Goal: Task Accomplishment & Management: Use online tool/utility

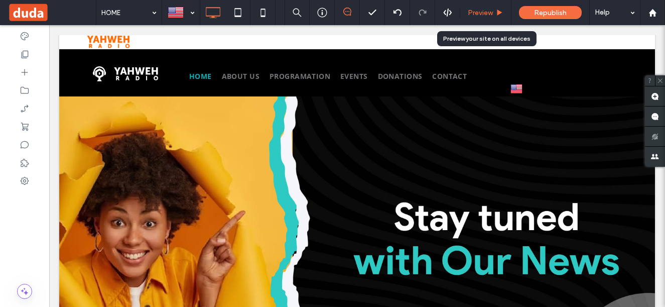
click at [471, 11] on span "Preview" at bounding box center [480, 13] width 25 height 9
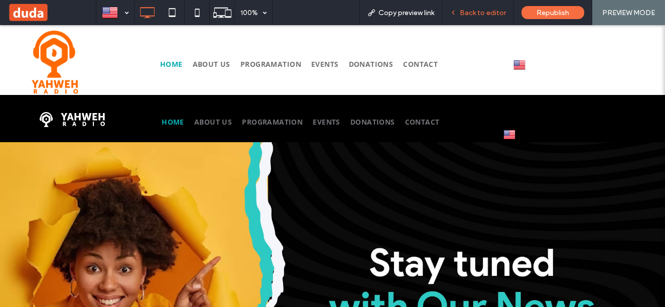
click at [477, 7] on div "Back to editor" at bounding box center [478, 12] width 72 height 25
click at [458, 6] on div "Back to editor" at bounding box center [478, 12] width 72 height 25
click at [472, 12] on span "Back to editor" at bounding box center [483, 13] width 46 height 9
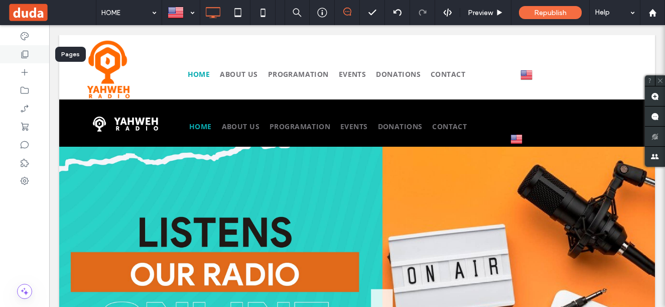
click at [27, 60] on div at bounding box center [24, 54] width 49 height 18
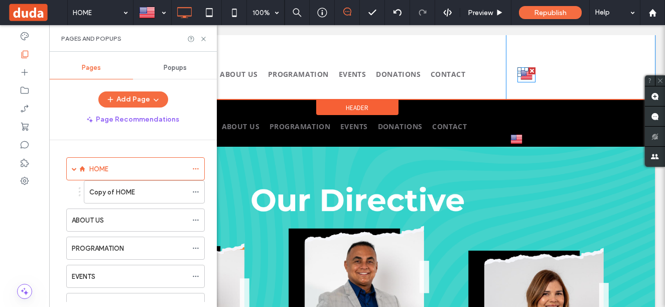
click at [521, 77] on img at bounding box center [527, 74] width 12 height 13
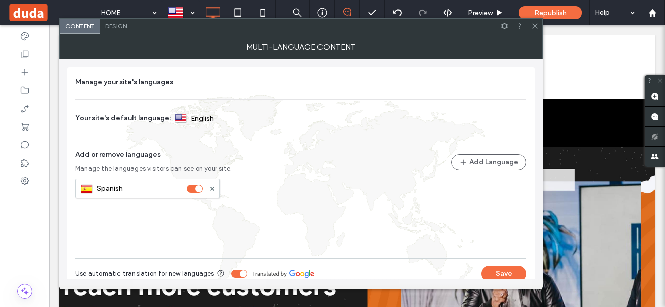
click at [533, 24] on icon at bounding box center [535, 26] width 8 height 8
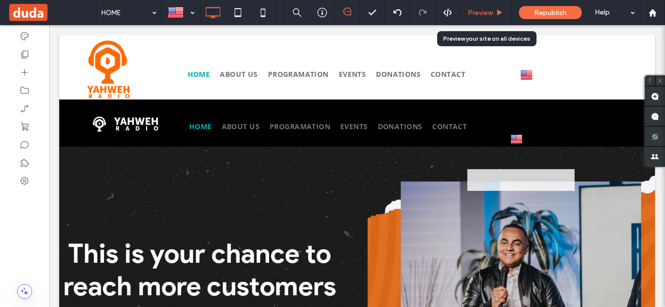
click at [483, 7] on div "Preview" at bounding box center [485, 12] width 51 height 25
click at [491, 15] on span "Preview" at bounding box center [480, 13] width 25 height 9
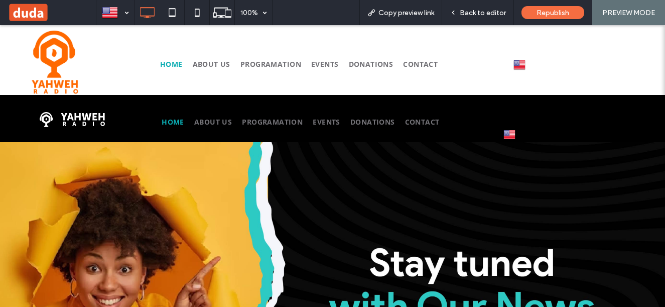
click at [517, 69] on img at bounding box center [520, 64] width 12 height 13
click at [519, 80] on img at bounding box center [520, 79] width 12 height 13
click at [497, 8] on div "Back to editor" at bounding box center [478, 12] width 72 height 25
click at [472, 10] on span "Back to editor" at bounding box center [483, 13] width 46 height 9
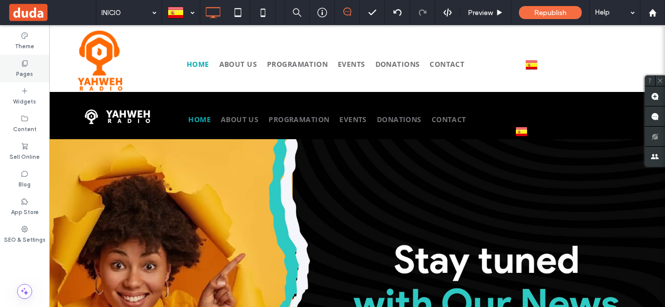
click at [25, 59] on icon at bounding box center [25, 63] width 8 height 8
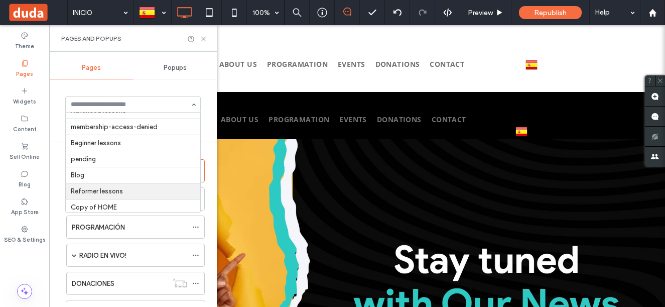
scroll to position [13, 0]
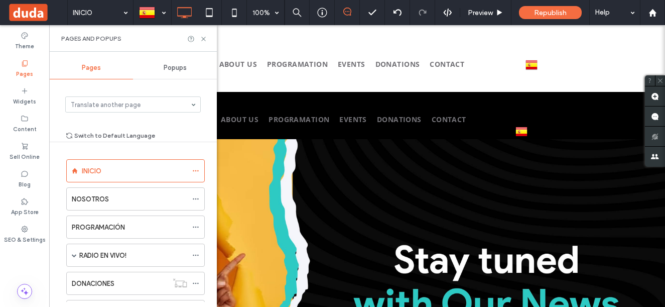
click at [195, 102] on div "Translate another page" at bounding box center [133, 104] width 136 height 16
click at [208, 129] on div "Translate another page Switch to Default Language" at bounding box center [133, 110] width 168 height 38
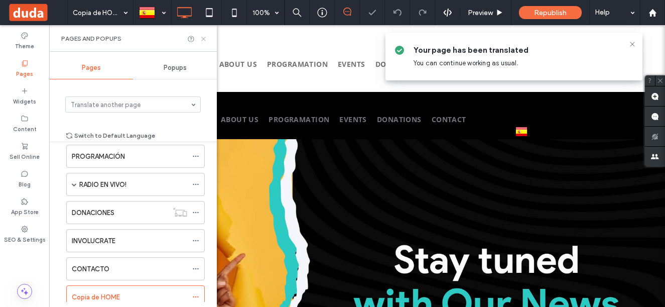
click at [202, 35] on icon at bounding box center [204, 39] width 8 height 8
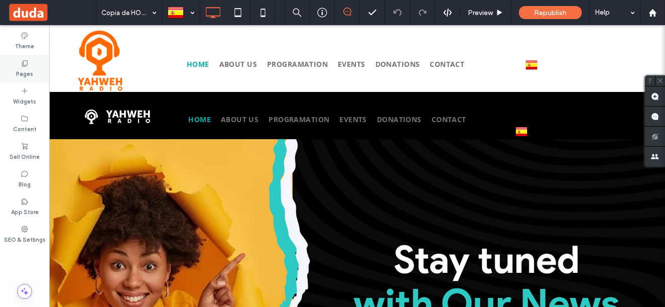
click at [27, 70] on label "Pages" at bounding box center [24, 72] width 17 height 11
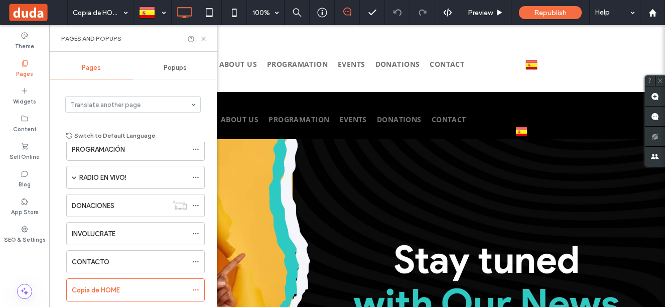
scroll to position [149, 0]
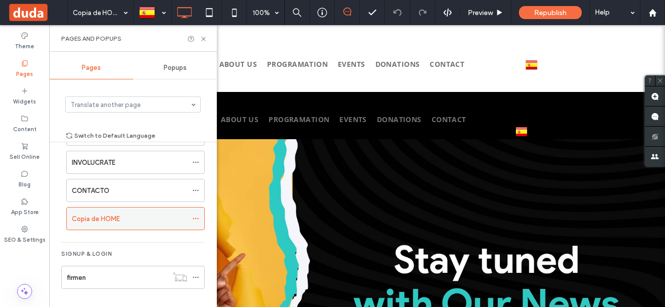
click at [202, 219] on div at bounding box center [198, 218] width 12 height 15
click at [198, 219] on use at bounding box center [196, 219] width 6 height 2
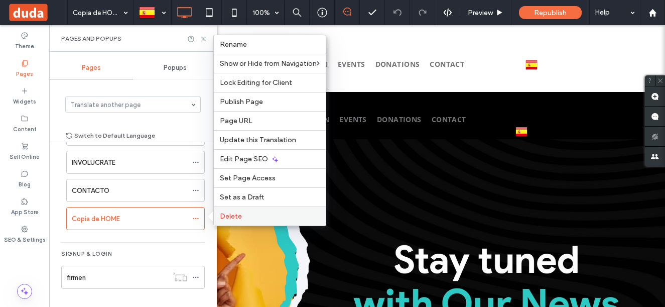
click at [228, 219] on span "Delete" at bounding box center [231, 216] width 22 height 9
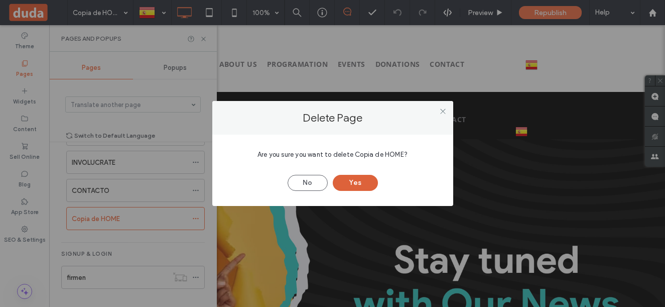
click at [345, 183] on button "Yes" at bounding box center [355, 183] width 45 height 16
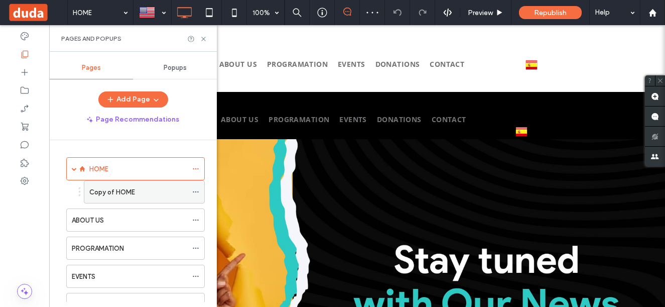
click at [174, 193] on div "Copy of HOME" at bounding box center [138, 192] width 98 height 11
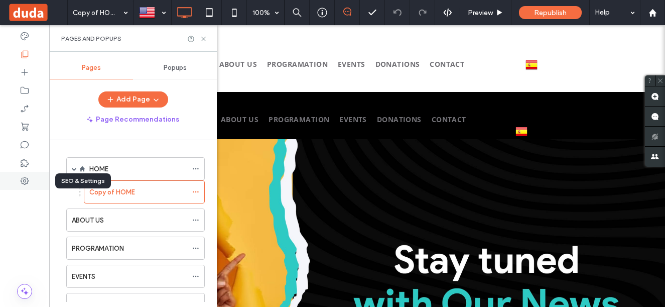
click at [18, 183] on div at bounding box center [24, 181] width 49 height 18
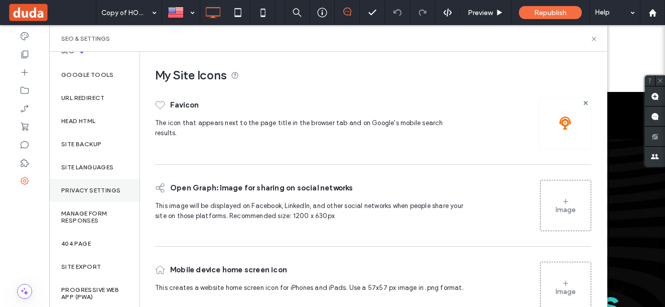
scroll to position [84, 0]
click at [100, 169] on label "Site Languages" at bounding box center [87, 165] width 53 height 7
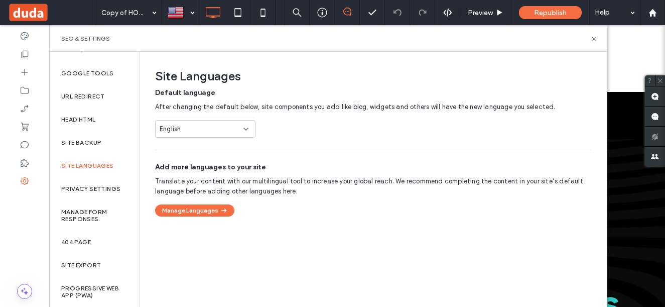
click at [230, 125] on div "English" at bounding box center [199, 129] width 79 height 10
drag, startPoint x: 234, startPoint y: 243, endPoint x: 229, endPoint y: 230, distance: 13.3
click at [234, 241] on div "Site Languages Default language After changing the default below, site componen…" at bounding box center [373, 179] width 466 height 254
click at [214, 215] on button "Manage Languages" at bounding box center [194, 210] width 79 height 12
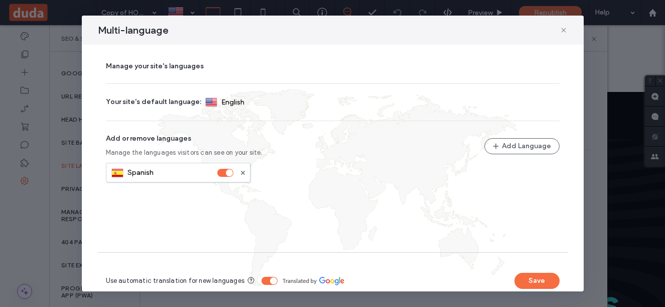
scroll to position [0, 0]
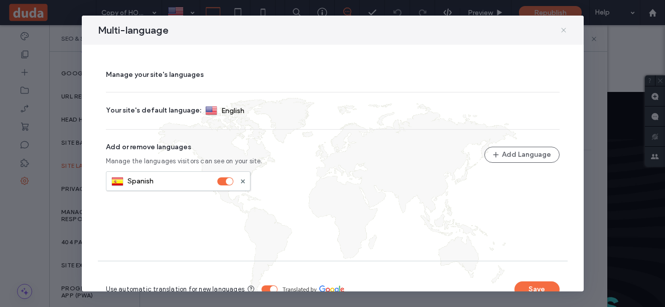
click at [561, 31] on icon at bounding box center [564, 30] width 8 height 8
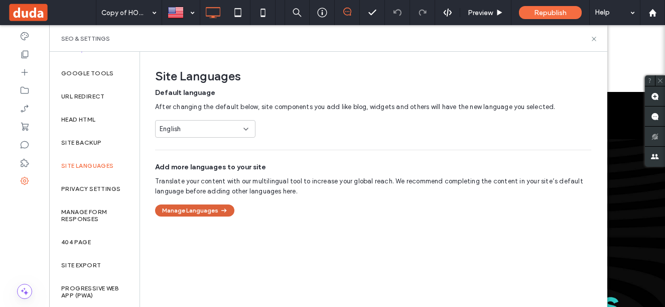
click at [224, 211] on icon "button" at bounding box center [223, 210] width 9 height 9
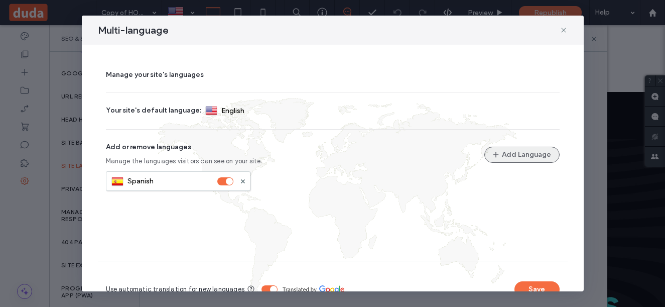
click at [507, 162] on button "Add Language" at bounding box center [522, 155] width 75 height 16
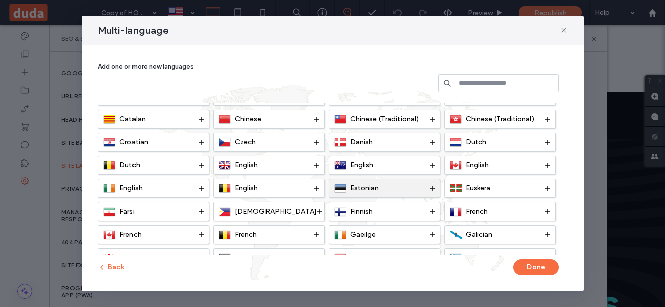
scroll to position [50, 0]
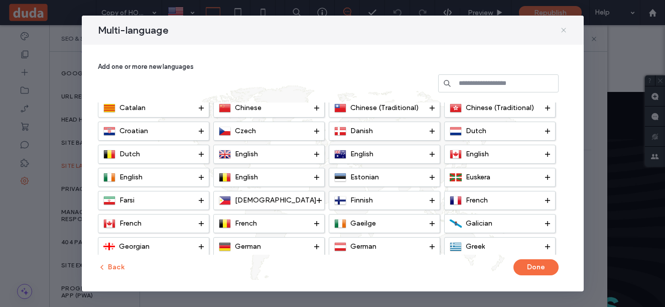
click at [566, 29] on icon at bounding box center [564, 30] width 8 height 8
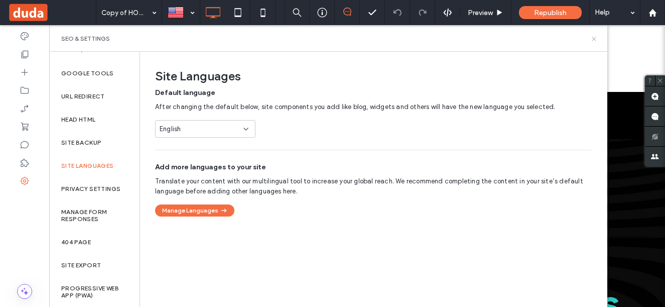
click at [593, 37] on use at bounding box center [594, 39] width 4 height 4
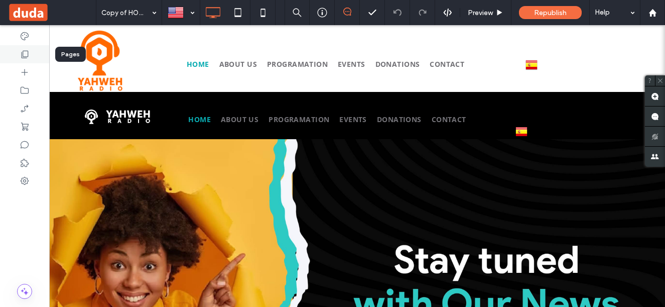
click at [12, 53] on div at bounding box center [24, 54] width 49 height 18
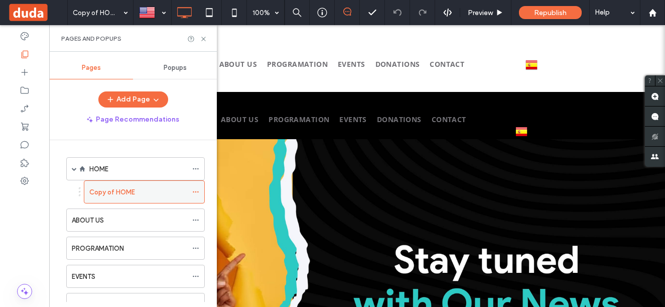
click at [133, 191] on label "Copy of HOME" at bounding box center [112, 192] width 46 height 18
click at [118, 167] on div "HOME" at bounding box center [138, 169] width 98 height 11
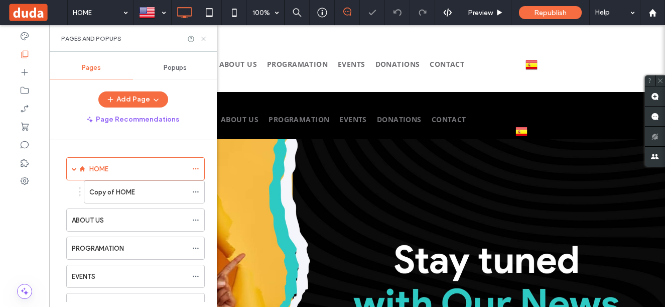
click at [205, 36] on icon at bounding box center [204, 39] width 8 height 8
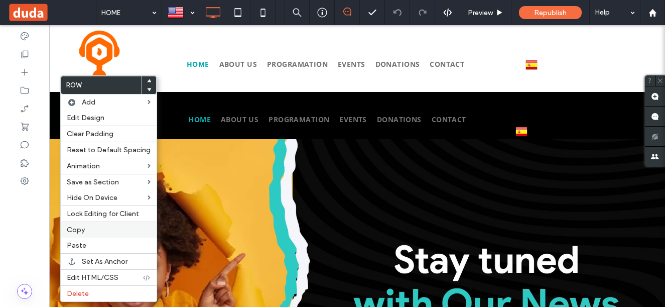
click at [102, 229] on label "Copy" at bounding box center [109, 229] width 84 height 9
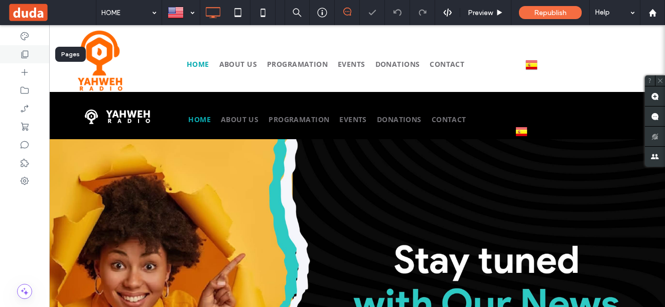
click at [28, 57] on icon at bounding box center [25, 54] width 10 height 10
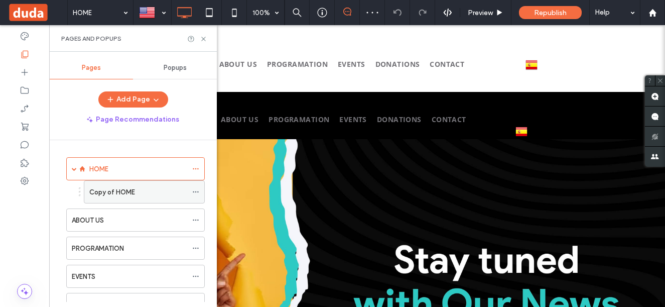
click at [108, 196] on label "Copy of HOME" at bounding box center [112, 192] width 46 height 18
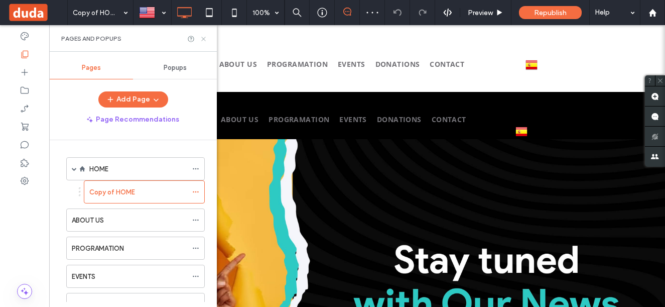
click at [202, 40] on icon at bounding box center [204, 39] width 8 height 8
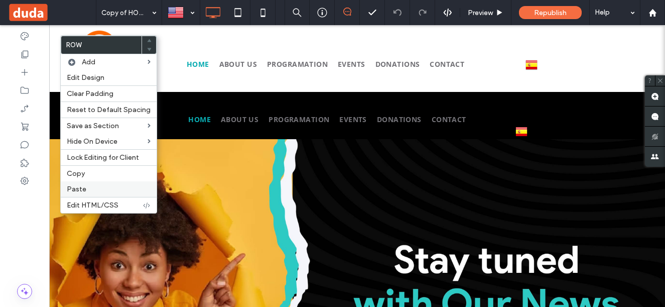
click at [101, 190] on label "Paste" at bounding box center [109, 189] width 84 height 9
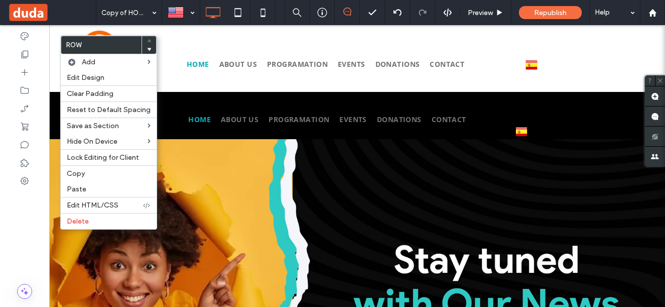
click at [147, 50] on use at bounding box center [149, 49] width 5 height 3
click at [147, 49] on use at bounding box center [149, 49] width 5 height 3
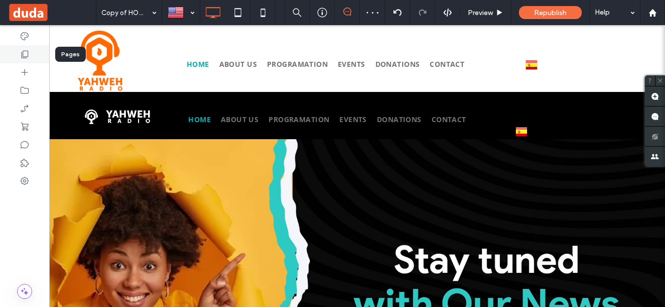
click at [28, 53] on use at bounding box center [25, 55] width 7 height 8
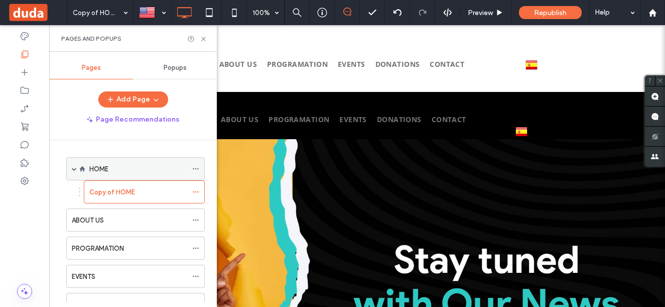
click at [139, 170] on div "HOME" at bounding box center [138, 169] width 98 height 11
click at [207, 40] on icon at bounding box center [204, 39] width 8 height 8
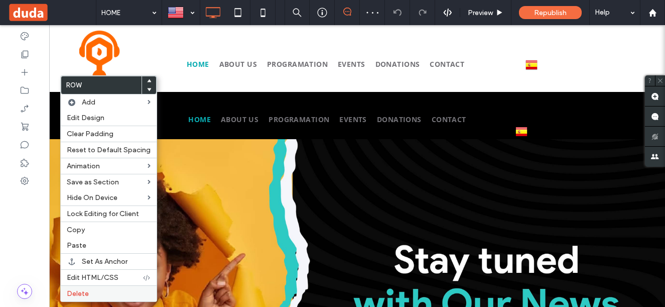
click at [103, 299] on div "Delete" at bounding box center [109, 293] width 96 height 16
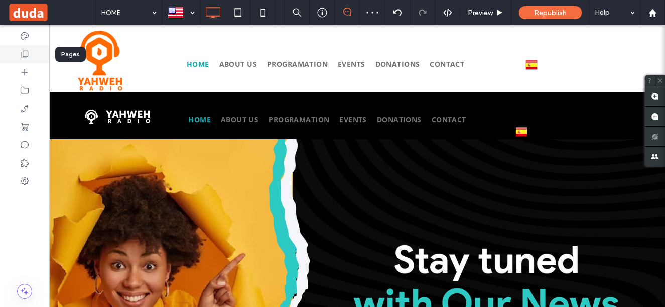
click at [30, 56] on div at bounding box center [24, 54] width 49 height 18
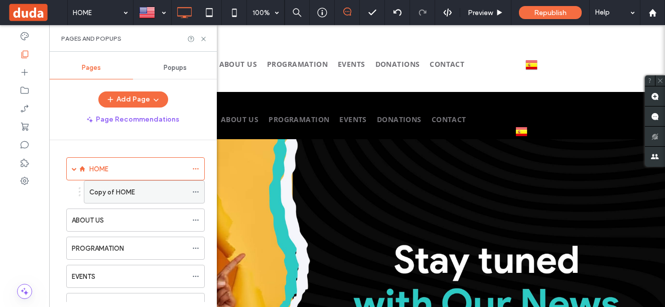
click at [117, 190] on label "Copy of HOME" at bounding box center [112, 192] width 46 height 18
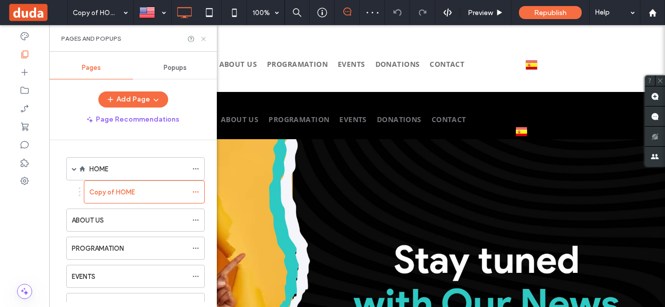
click at [204, 39] on use at bounding box center [203, 39] width 4 height 4
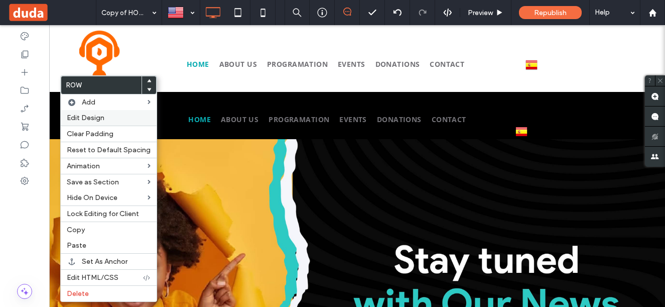
click at [104, 118] on label "Edit Design" at bounding box center [109, 117] width 84 height 9
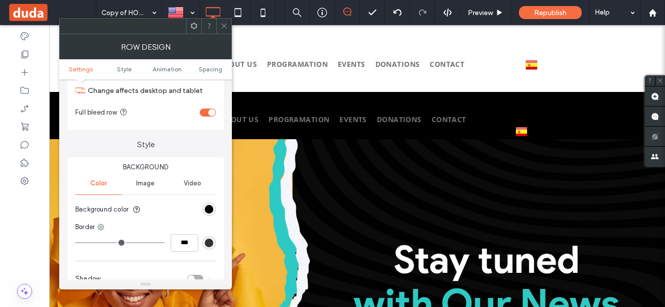
scroll to position [151, 0]
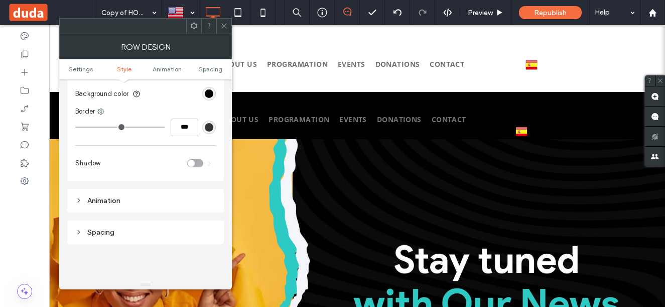
click at [126, 238] on div "Spacing" at bounding box center [145, 232] width 141 height 14
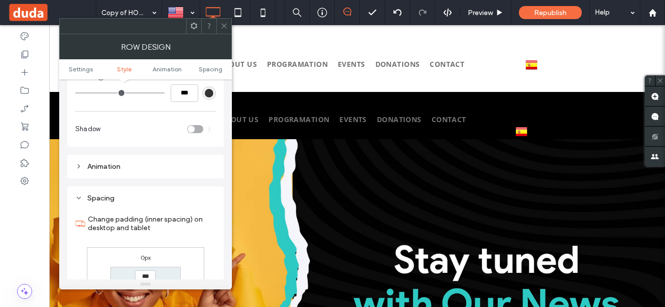
scroll to position [251, 0]
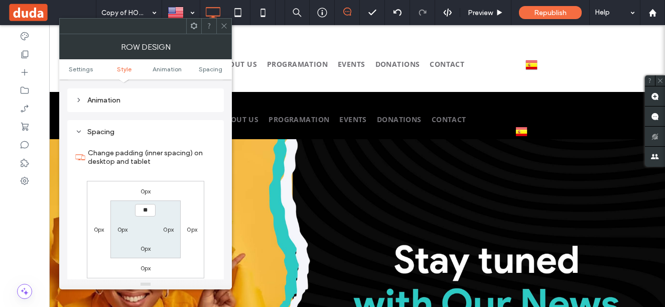
type input "****"
type input "**"
click at [146, 201] on section "**** 0px 0px 0px" at bounding box center [145, 229] width 70 height 58
click at [148, 212] on input "****" at bounding box center [145, 210] width 21 height 13
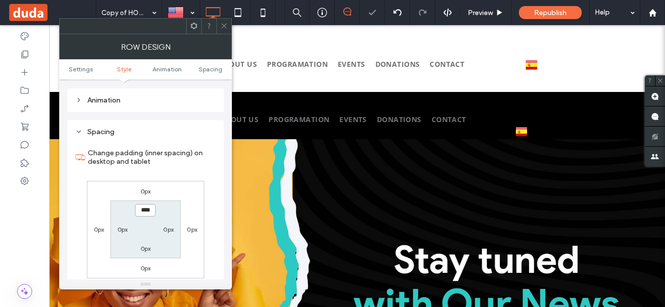
click at [148, 212] on input "****" at bounding box center [145, 210] width 21 height 13
type input "****"
click at [143, 248] on label "0px" at bounding box center [146, 249] width 11 height 8
type input "*"
type input "**"
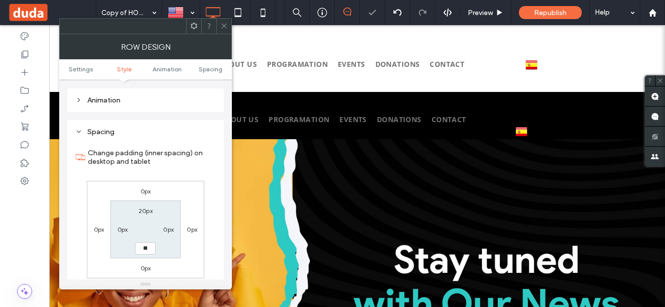
type input "**"
type input "****"
click at [228, 25] on div at bounding box center [223, 26] width 15 height 15
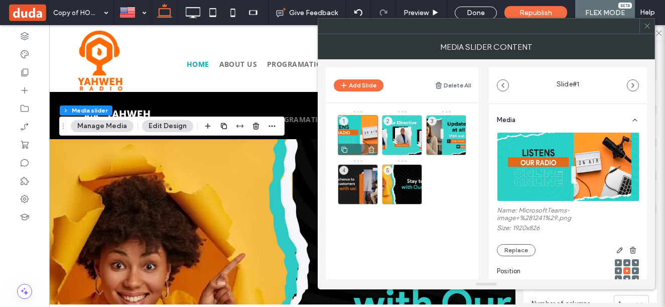
click at [349, 130] on div "1" at bounding box center [358, 135] width 40 height 40
click at [373, 150] on icon at bounding box center [372, 149] width 8 height 9
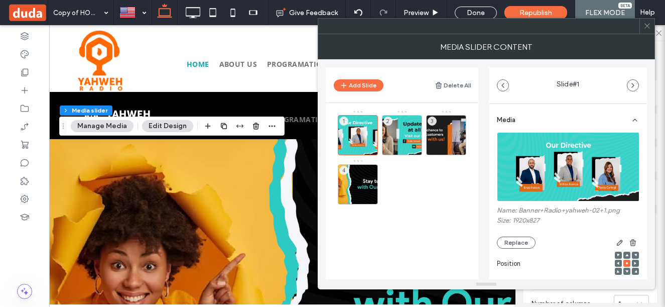
click at [0, 0] on icon at bounding box center [0, 0] width 0 height 0
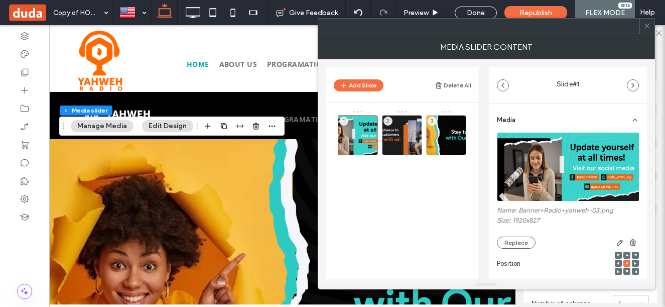
click at [0, 0] on icon at bounding box center [0, 0] width 0 height 0
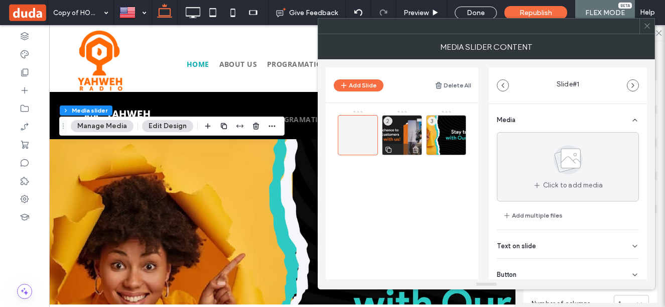
click at [415, 151] on use at bounding box center [416, 149] width 6 height 7
click at [459, 149] on icon at bounding box center [460, 149] width 8 height 9
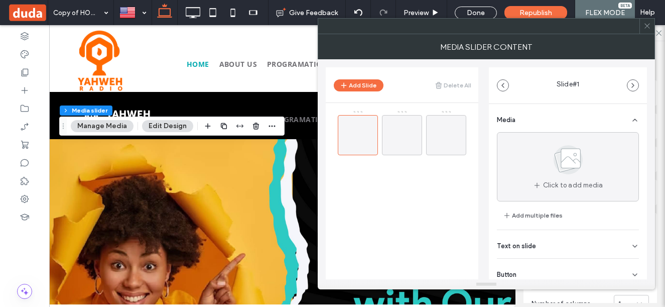
click at [647, 30] on span at bounding box center [648, 26] width 8 height 15
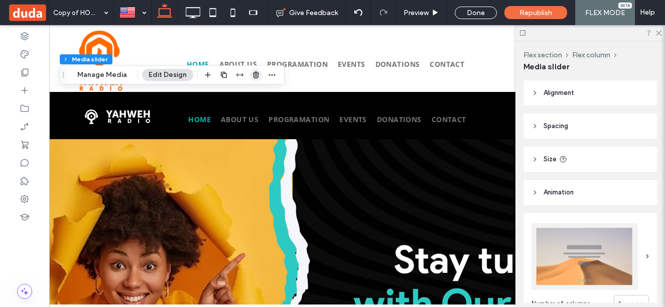
click at [252, 77] on icon "button" at bounding box center [256, 75] width 8 height 8
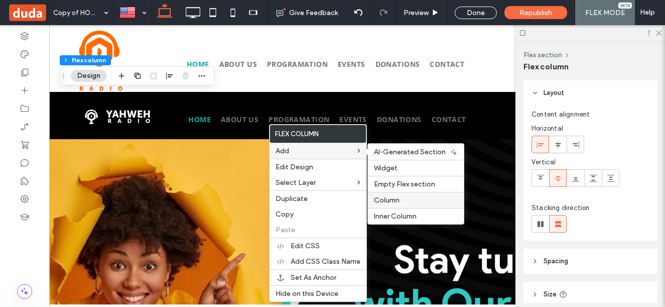
click at [394, 201] on span "Column" at bounding box center [387, 200] width 26 height 9
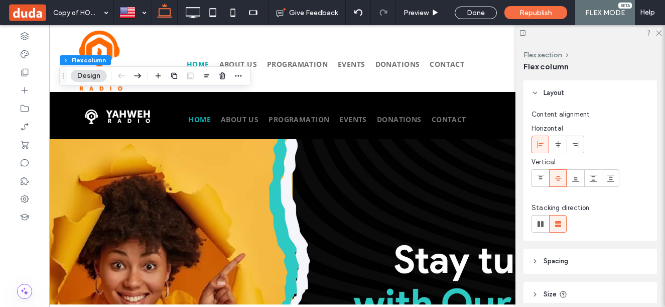
type input "**"
type input "***"
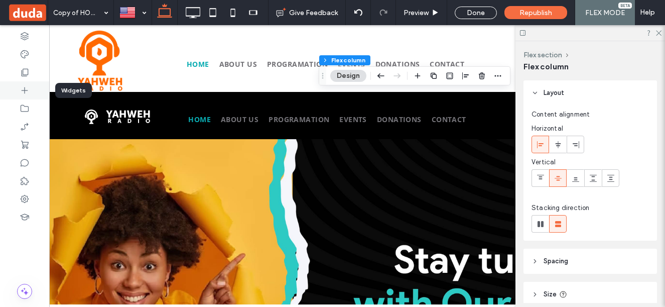
click at [14, 89] on div at bounding box center [24, 90] width 49 height 18
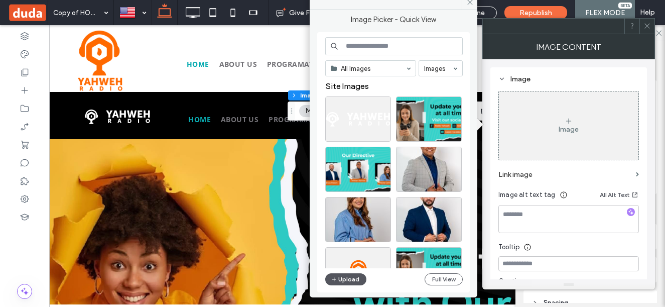
click at [339, 277] on button "Upload" at bounding box center [345, 279] width 41 height 12
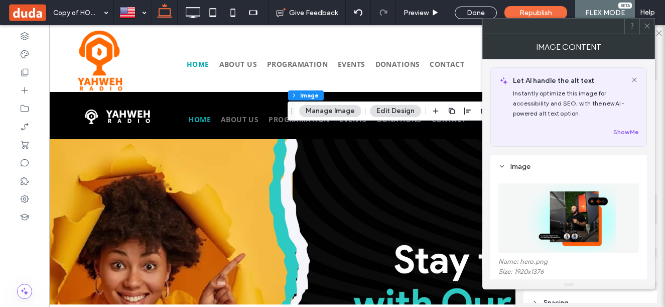
click at [650, 29] on icon at bounding box center [648, 26] width 8 height 8
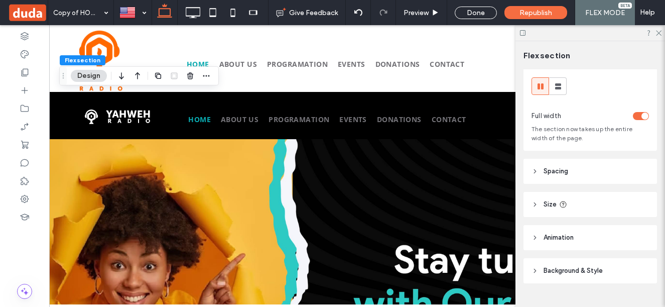
scroll to position [42, 0]
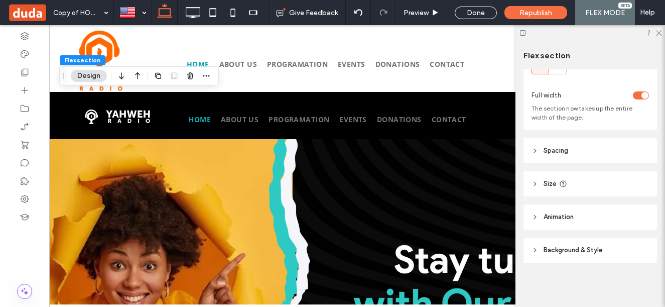
click at [546, 185] on span "Size" at bounding box center [550, 184] width 13 height 10
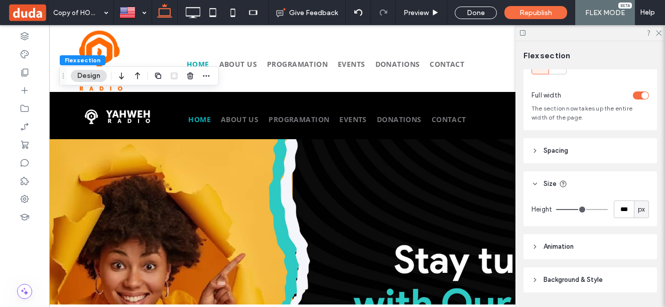
click at [547, 159] on header "Spacing" at bounding box center [591, 150] width 134 height 25
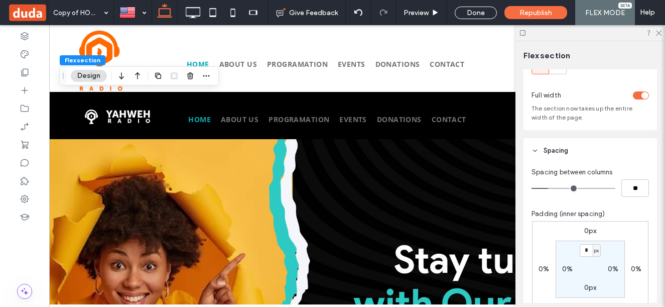
drag, startPoint x: 548, startPoint y: 194, endPoint x: 538, endPoint y: 188, distance: 11.6
click at [538, 190] on div "**" at bounding box center [590, 188] width 117 height 18
type input "*"
type input "**"
type input "*"
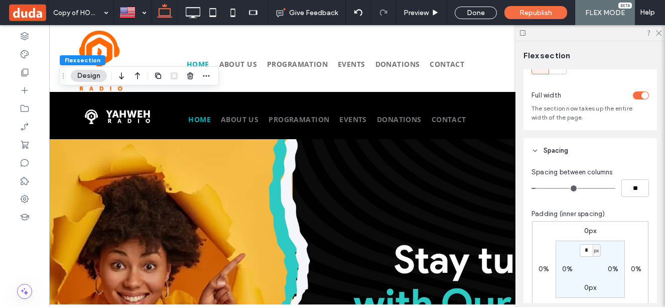
type input "**"
drag, startPoint x: 538, startPoint y: 188, endPoint x: 528, endPoint y: 188, distance: 10.1
type input "*"
click at [532, 188] on input "range" at bounding box center [574, 188] width 84 height 1
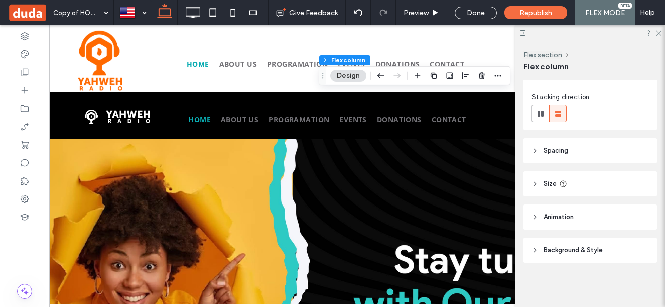
click at [565, 152] on span "Spacing" at bounding box center [556, 151] width 25 height 10
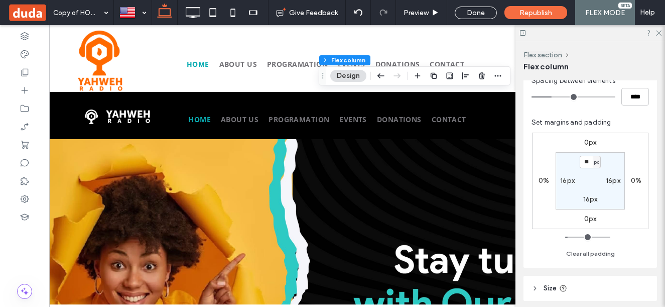
scroll to position [211, 0]
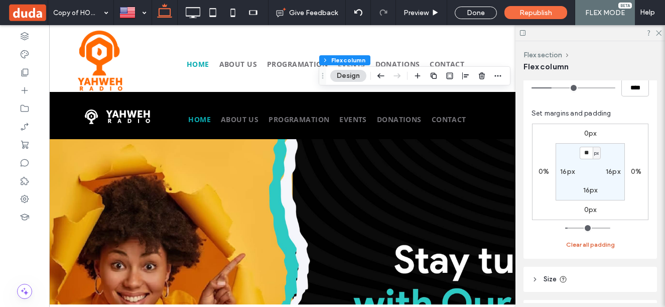
click at [584, 240] on button "Clear all padding" at bounding box center [590, 245] width 49 height 12
type input "*"
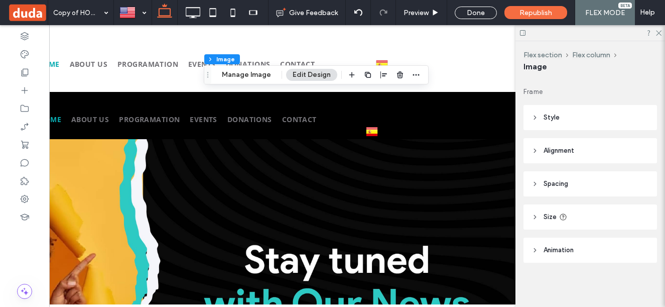
scroll to position [0, 0]
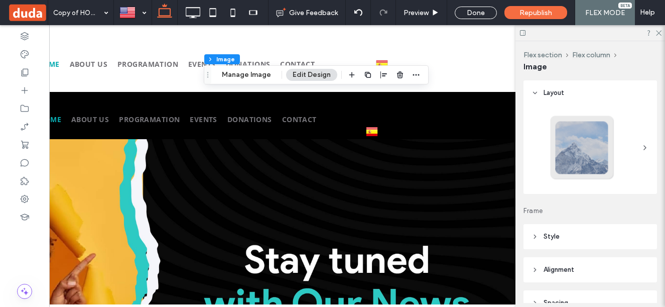
click at [546, 93] on span "Layout" at bounding box center [554, 93] width 21 height 10
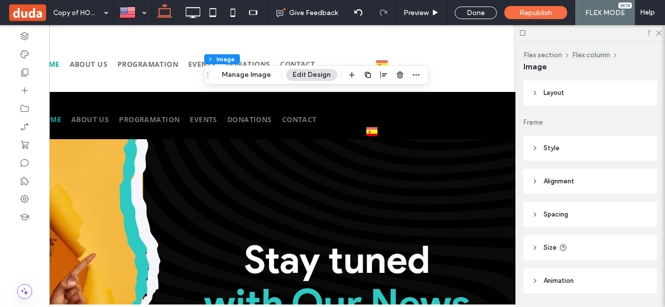
click at [574, 183] on span "Alignment" at bounding box center [559, 181] width 31 height 10
click at [569, 221] on header "Spacing" at bounding box center [591, 214] width 134 height 25
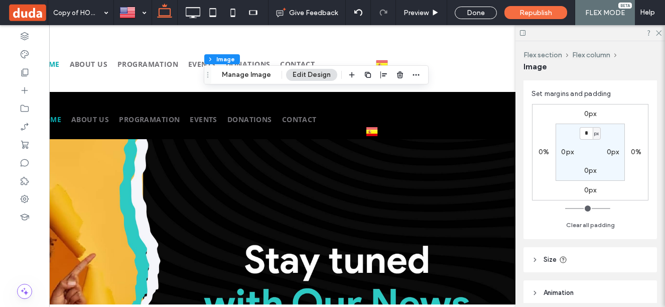
scroll to position [185, 0]
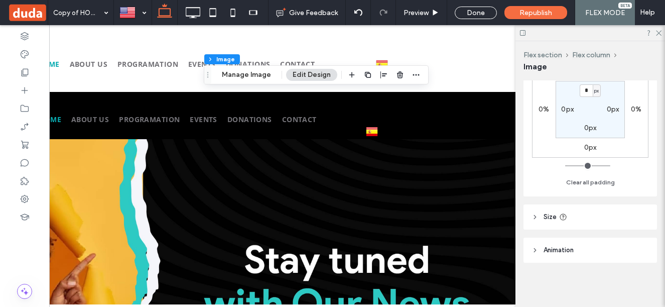
click at [553, 215] on span "Size" at bounding box center [550, 217] width 13 height 10
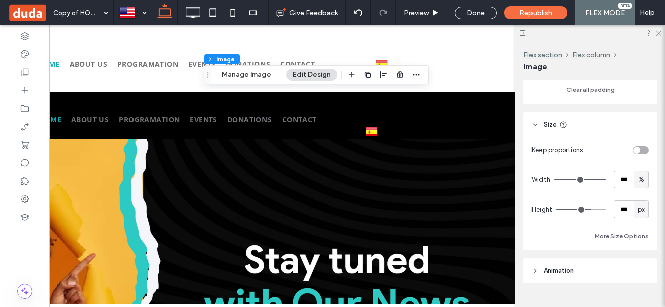
scroll to position [285, 0]
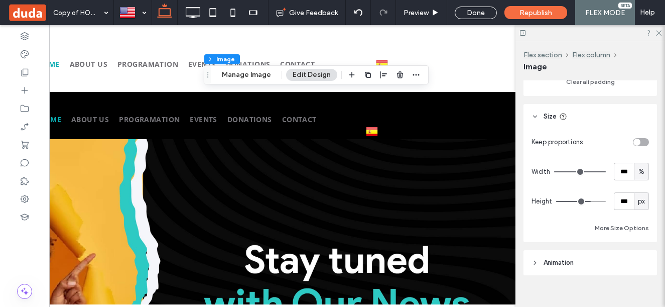
click at [634, 145] on div "toggle" at bounding box center [637, 142] width 7 height 7
type input "*"
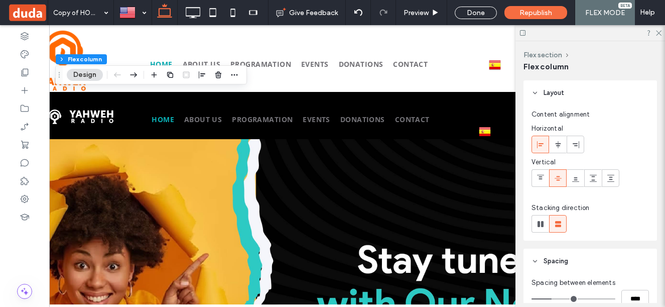
scroll to position [0, 0]
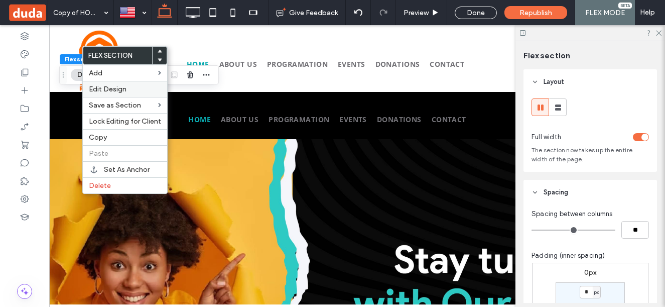
click at [129, 92] on label "Edit Design" at bounding box center [125, 89] width 72 height 9
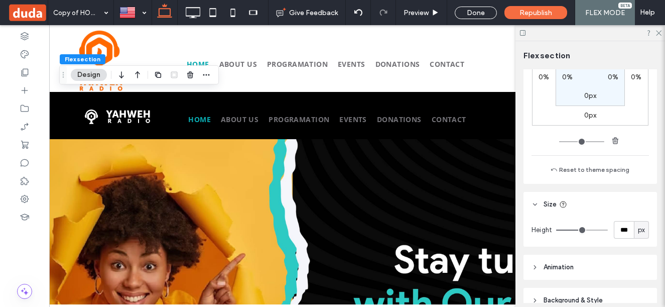
scroll to position [284, 0]
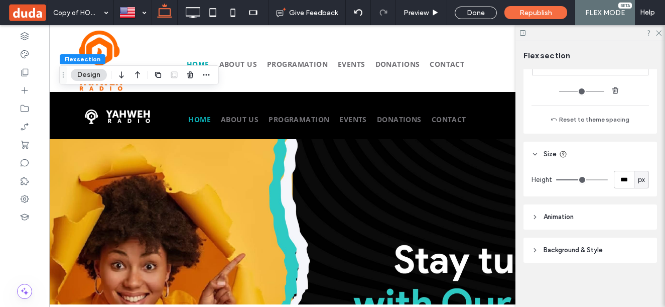
click at [584, 256] on header "Background & Style" at bounding box center [591, 249] width 134 height 25
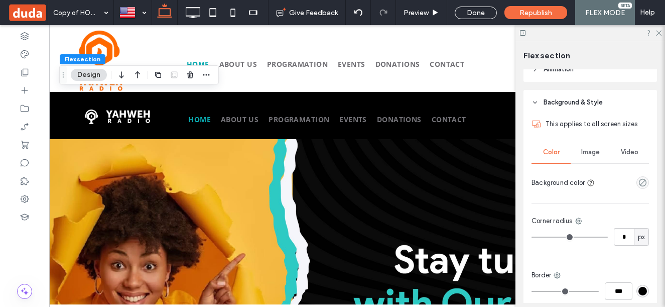
scroll to position [434, 0]
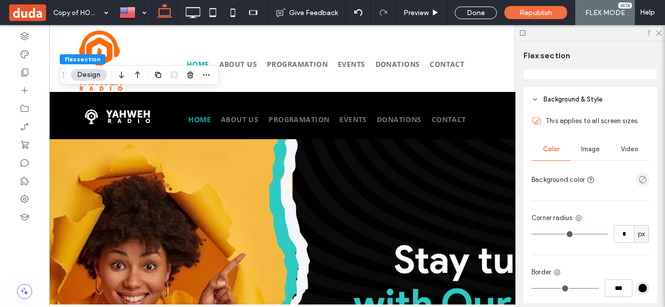
click at [637, 185] on div "empty color" at bounding box center [643, 179] width 13 height 13
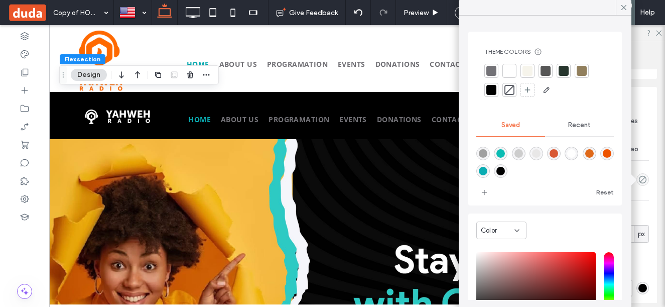
click at [500, 151] on div "rgba(11,188,179,1)" at bounding box center [501, 153] width 9 height 9
type input "*******"
type input "***"
type input "****"
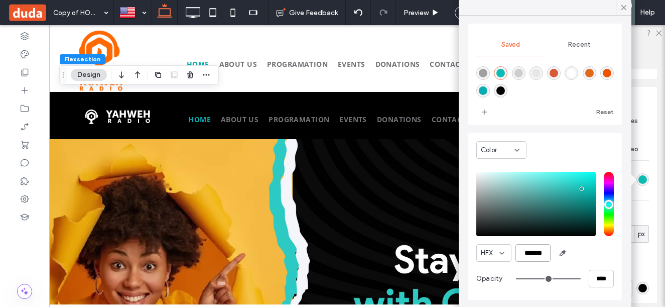
scroll to position [0, 1]
drag, startPoint x: 524, startPoint y: 253, endPoint x: 581, endPoint y: 256, distance: 57.8
click at [579, 257] on div "HEX *******" at bounding box center [546, 253] width 138 height 18
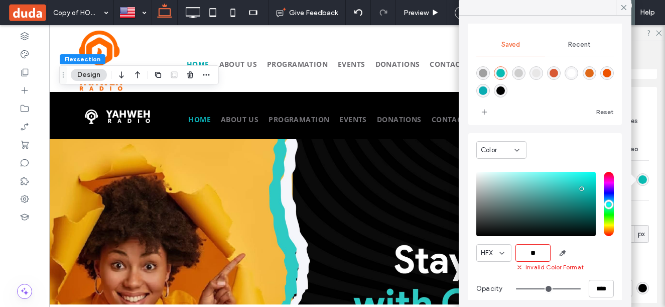
scroll to position [0, 0]
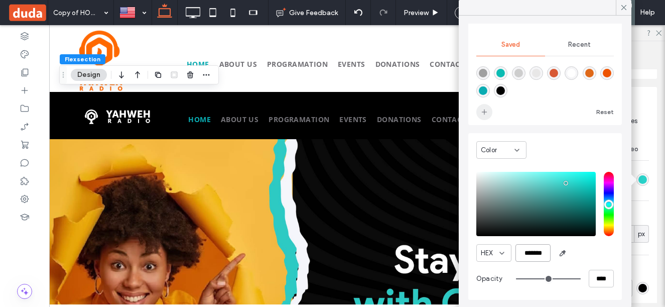
type input "*******"
click at [479, 111] on span "add color" at bounding box center [485, 112] width 16 height 16
click at [630, 4] on div at bounding box center [624, 7] width 16 height 15
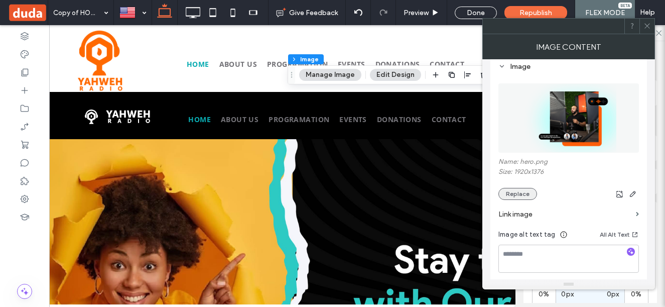
scroll to position [100, 0]
click at [521, 194] on button "Replace" at bounding box center [518, 193] width 39 height 12
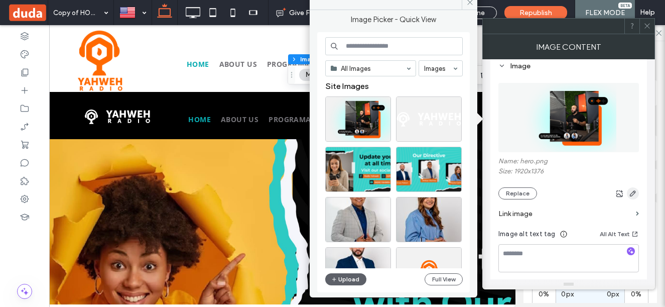
click at [631, 192] on icon "button" at bounding box center [633, 193] width 8 height 8
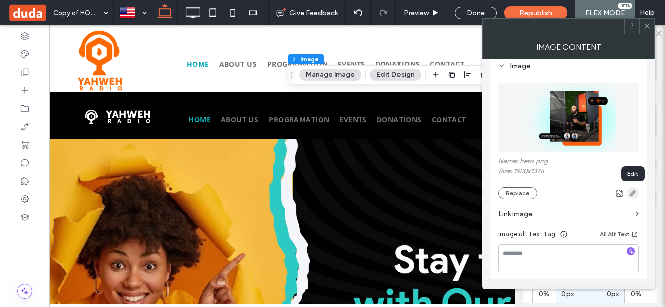
click at [631, 192] on icon "button" at bounding box center [633, 193] width 8 height 8
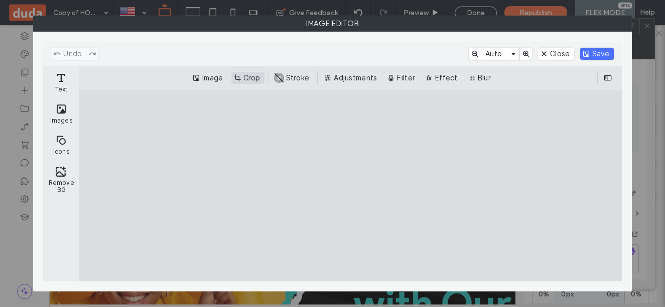
click at [240, 75] on button "Crop" at bounding box center [247, 78] width 33 height 12
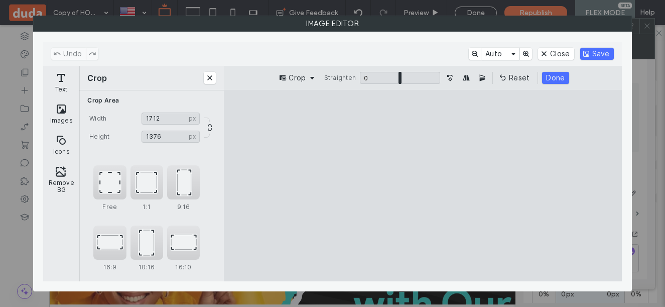
drag, startPoint x: 319, startPoint y: 263, endPoint x: 342, endPoint y: 267, distance: 23.4
click at [423, 185] on cesdk-canvas "Editor canvas" at bounding box center [423, 185] width 0 height 0
type input "****"
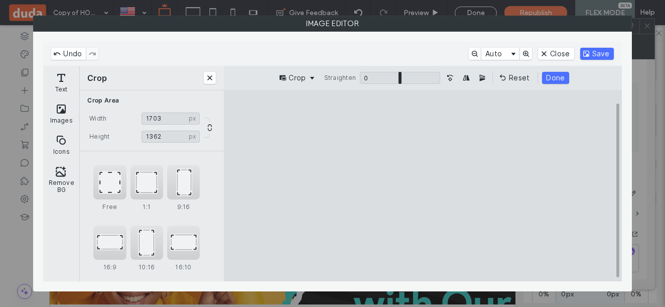
type input "****"
click at [423, 185] on cesdk-canvas "Editor canvas" at bounding box center [423, 185] width 0 height 0
click at [560, 74] on button "Done" at bounding box center [555, 78] width 27 height 12
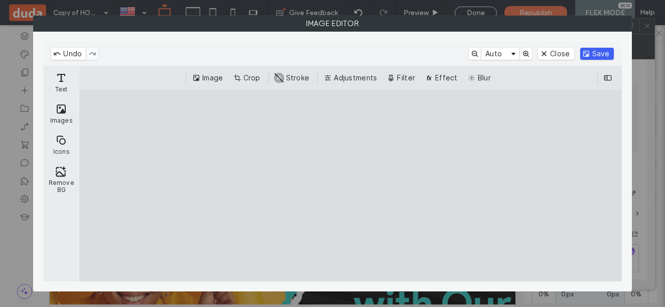
click at [605, 48] on button "Save" at bounding box center [597, 54] width 34 height 12
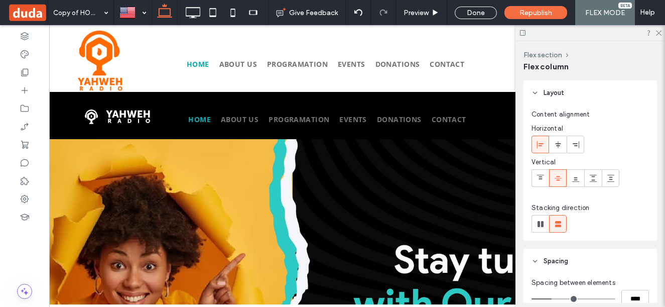
type input "**"
type input "*****"
